Goal: Information Seeking & Learning: Find specific fact

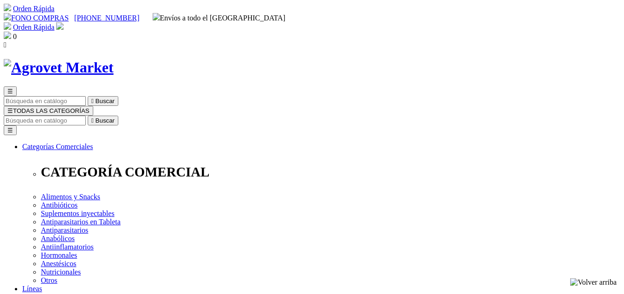
click at [86, 115] on input "Buscar" at bounding box center [45, 120] width 82 height 10
type input "KET A XYL"
click at [277, 115] on button " Buscar" at bounding box center [292, 120] width 31 height 10
drag, startPoint x: 497, startPoint y: 46, endPoint x: 477, endPoint y: 46, distance: 19.5
click at [477, 115] on form "KET A XYL  Buscar" at bounding box center [312, 120] width 616 height 10
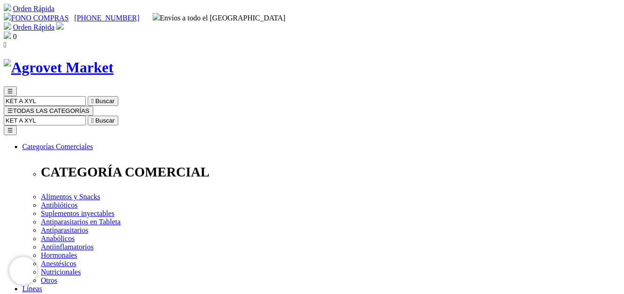
drag, startPoint x: 464, startPoint y: 45, endPoint x: 495, endPoint y: 46, distance: 31.6
click at [86, 115] on input "KET A XYL" at bounding box center [45, 120] width 82 height 10
